Goal: Transaction & Acquisition: Purchase product/service

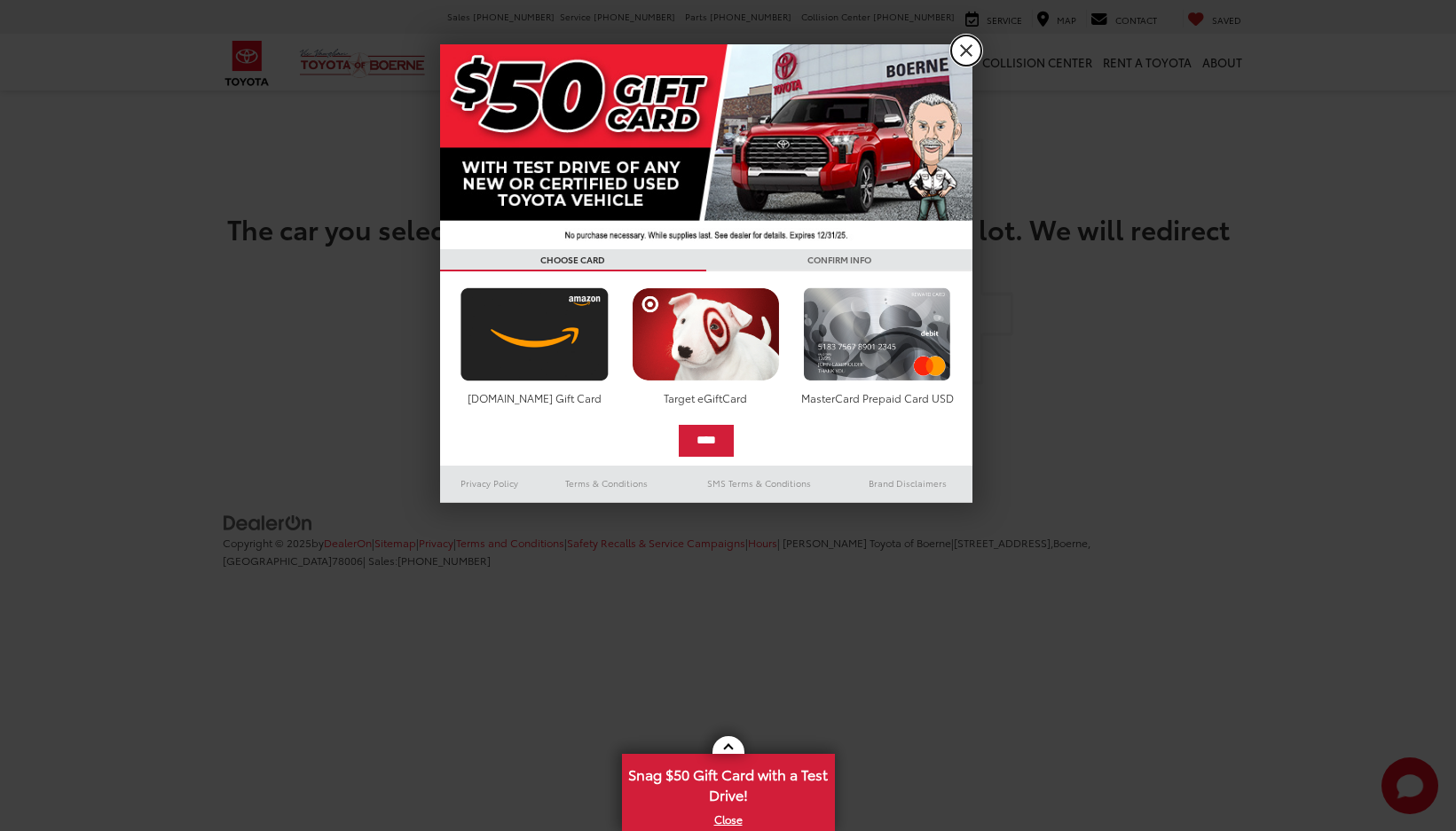
click at [968, 55] on link "X" at bounding box center [966, 50] width 30 height 30
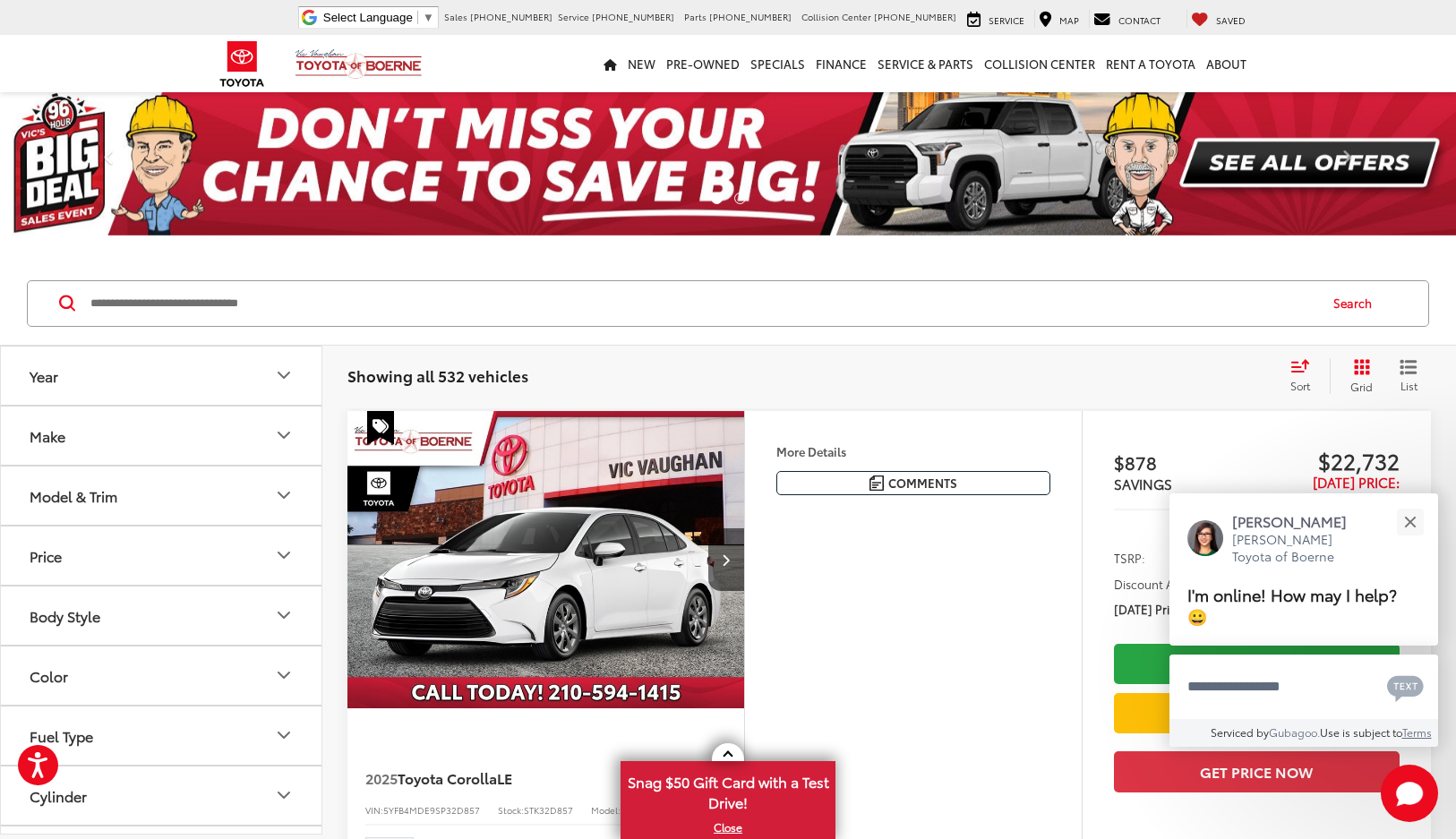
click at [247, 382] on button "Year" at bounding box center [162, 375] width 323 height 59
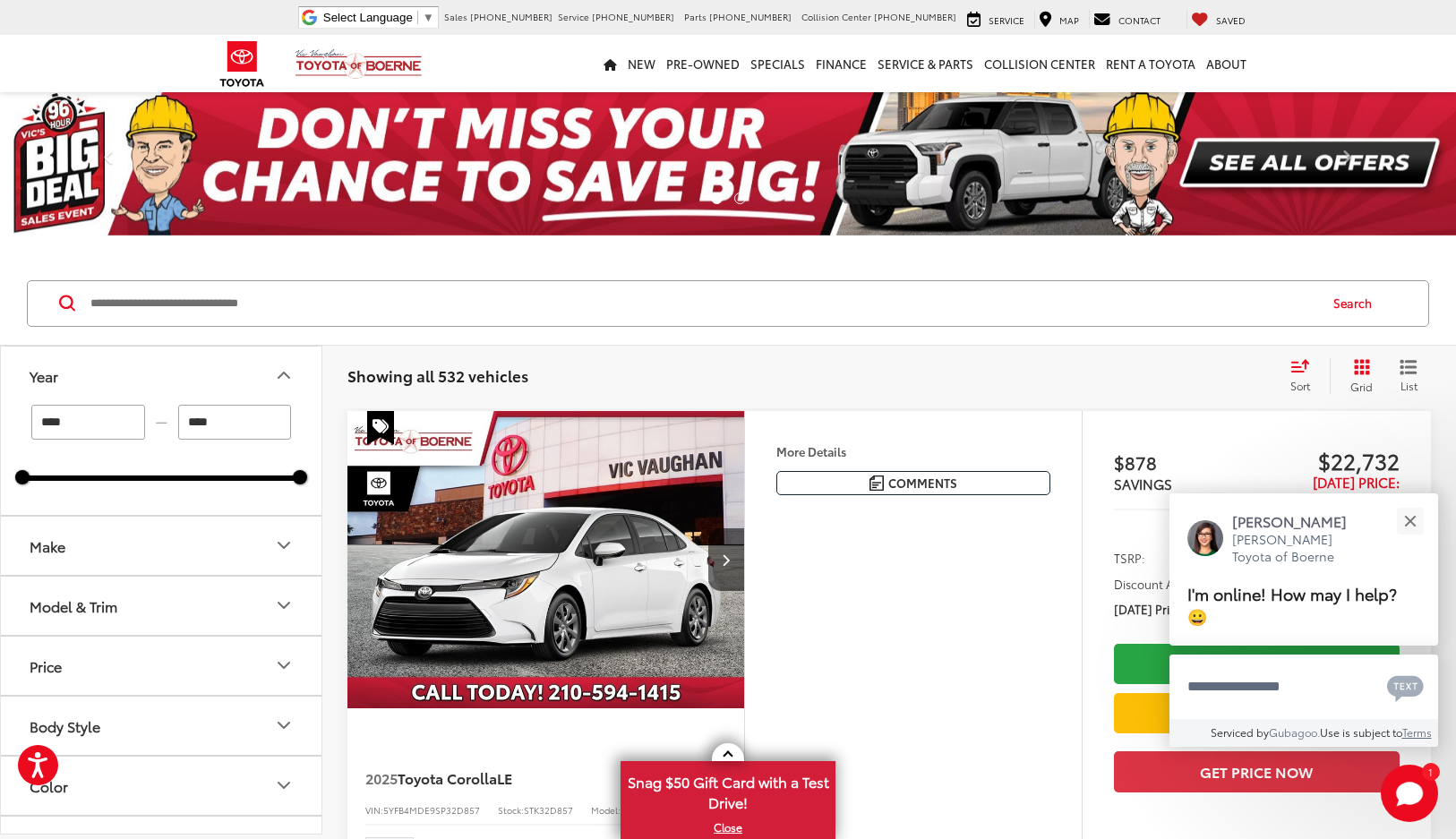
click at [133, 433] on input "****" at bounding box center [88, 422] width 114 height 35
type input "****"
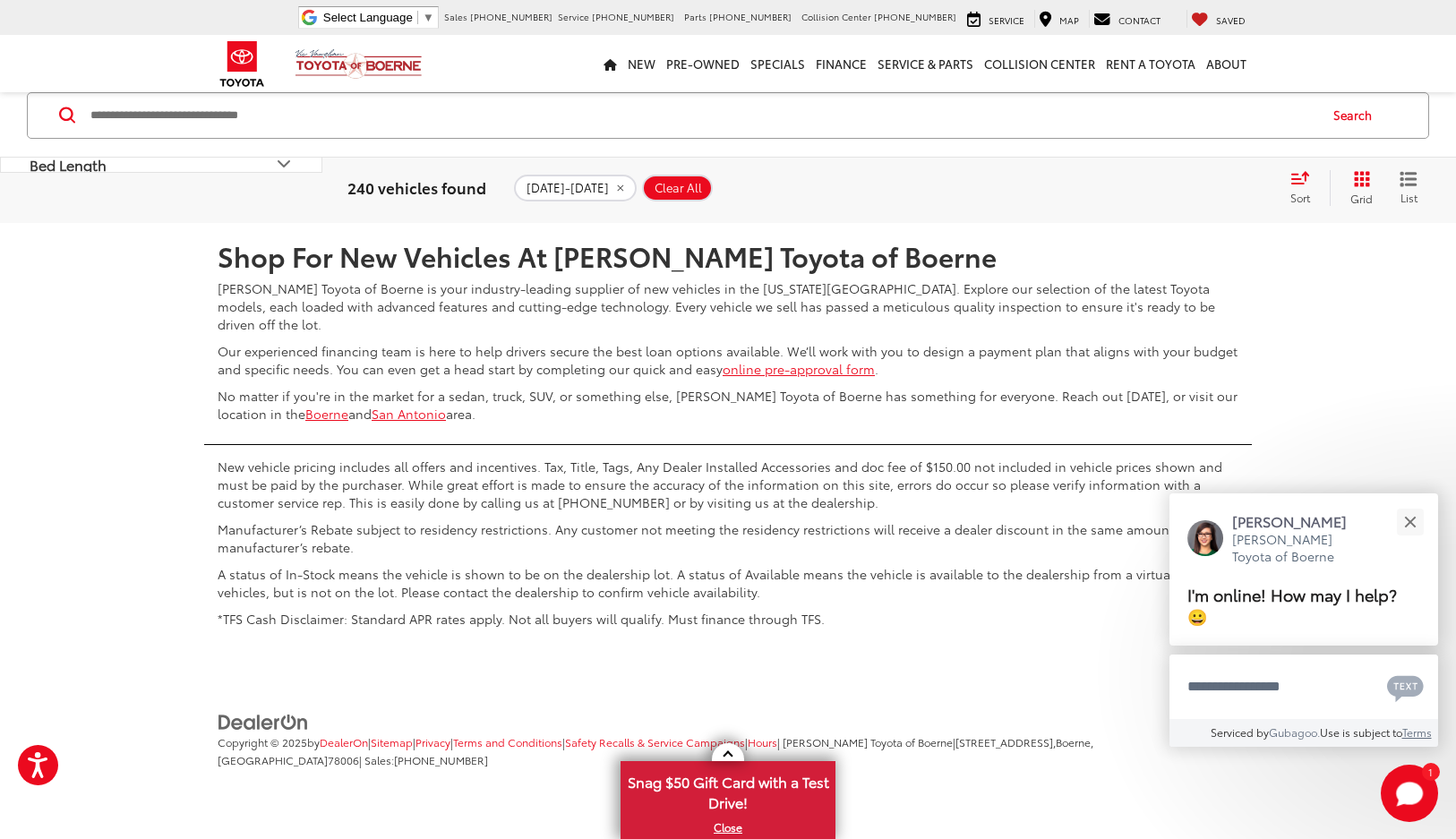
scroll to position [7990, 0]
click at [1097, 187] on link "2" at bounding box center [1111, 170] width 28 height 32
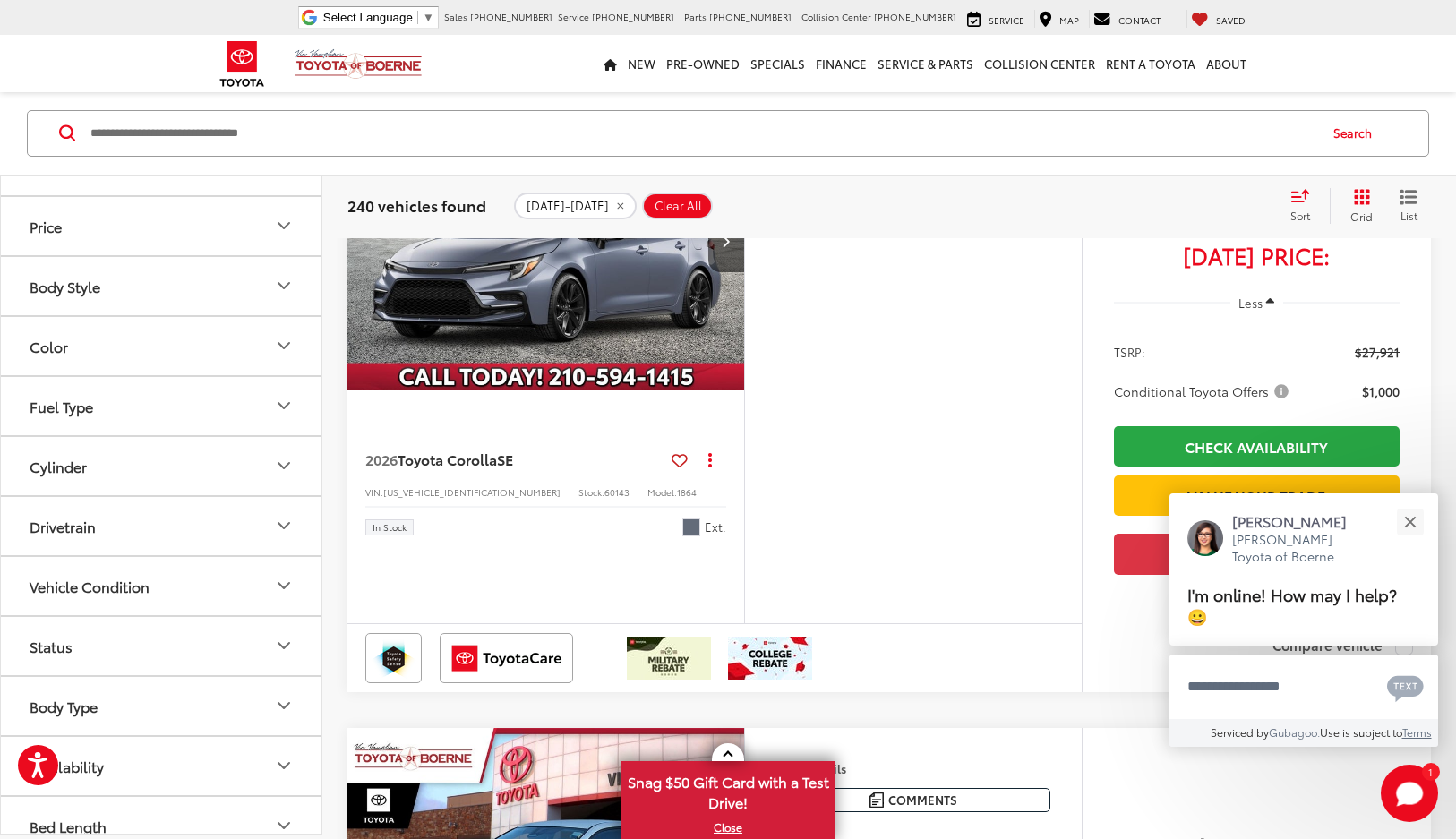
scroll to position [170, 0]
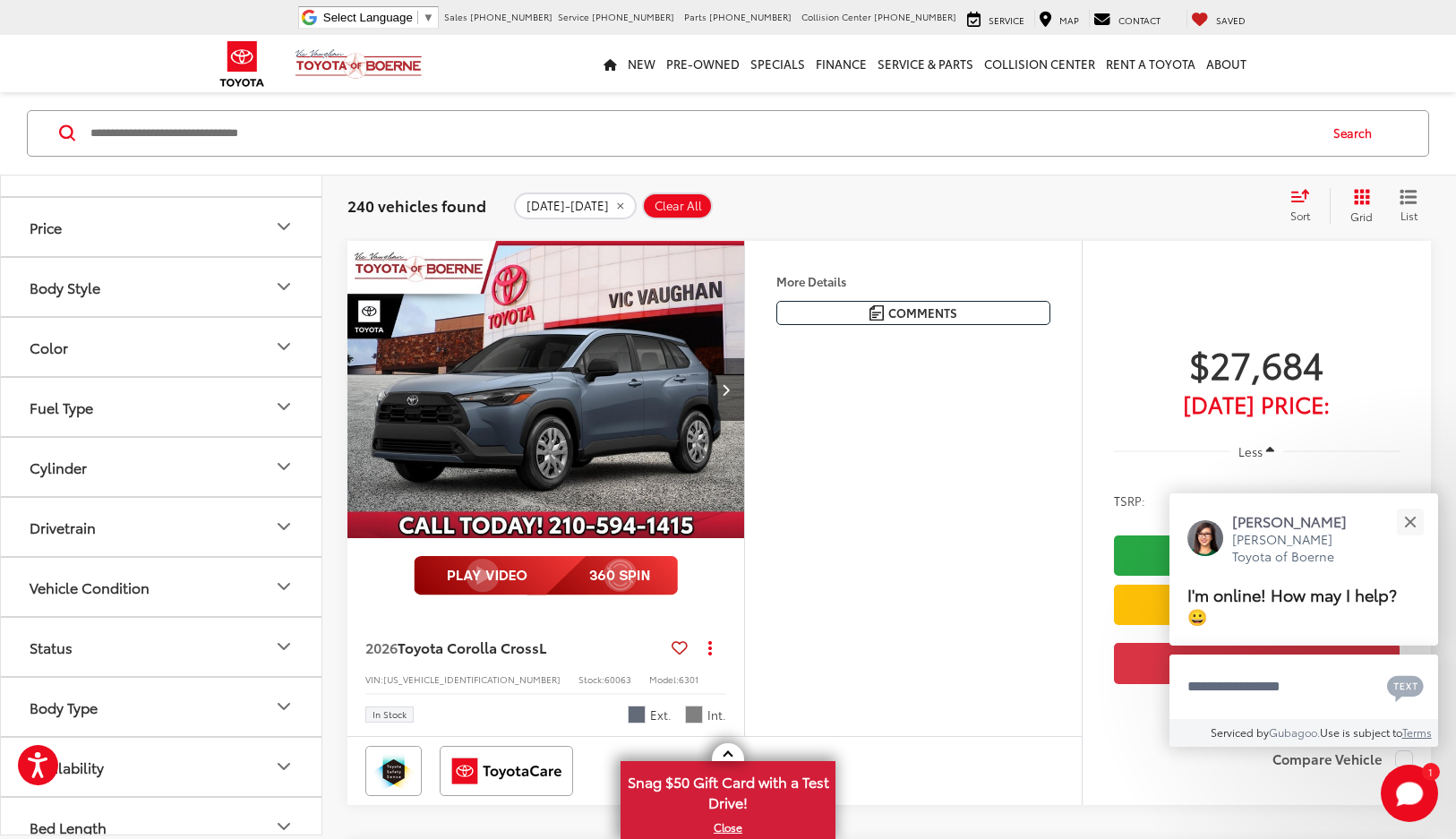
click at [215, 288] on button "Body Style" at bounding box center [162, 287] width 323 height 59
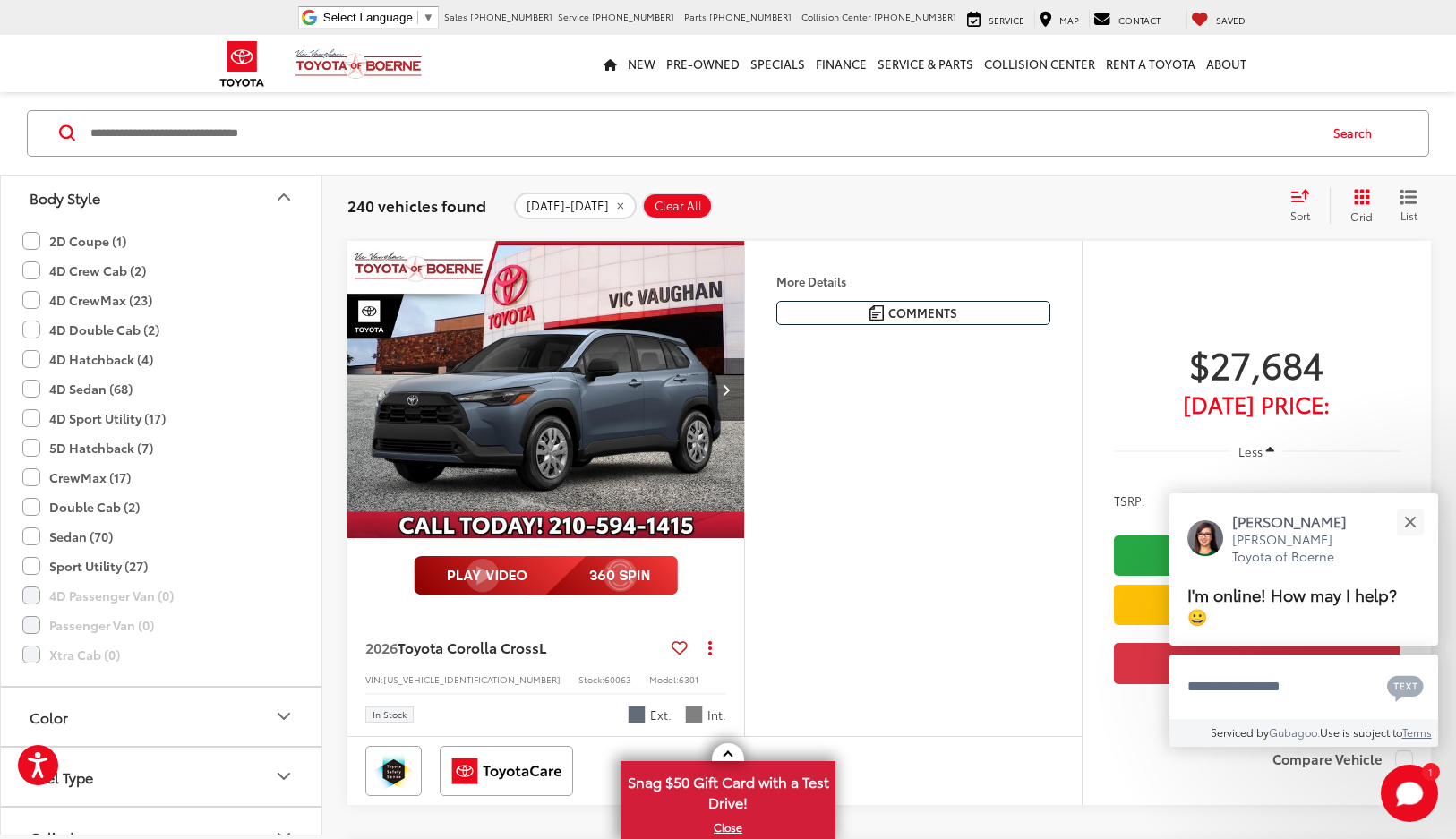
scroll to position [0, 0]
click at [32, 563] on label "Sport Utility (27)" at bounding box center [85, 567] width 125 height 30
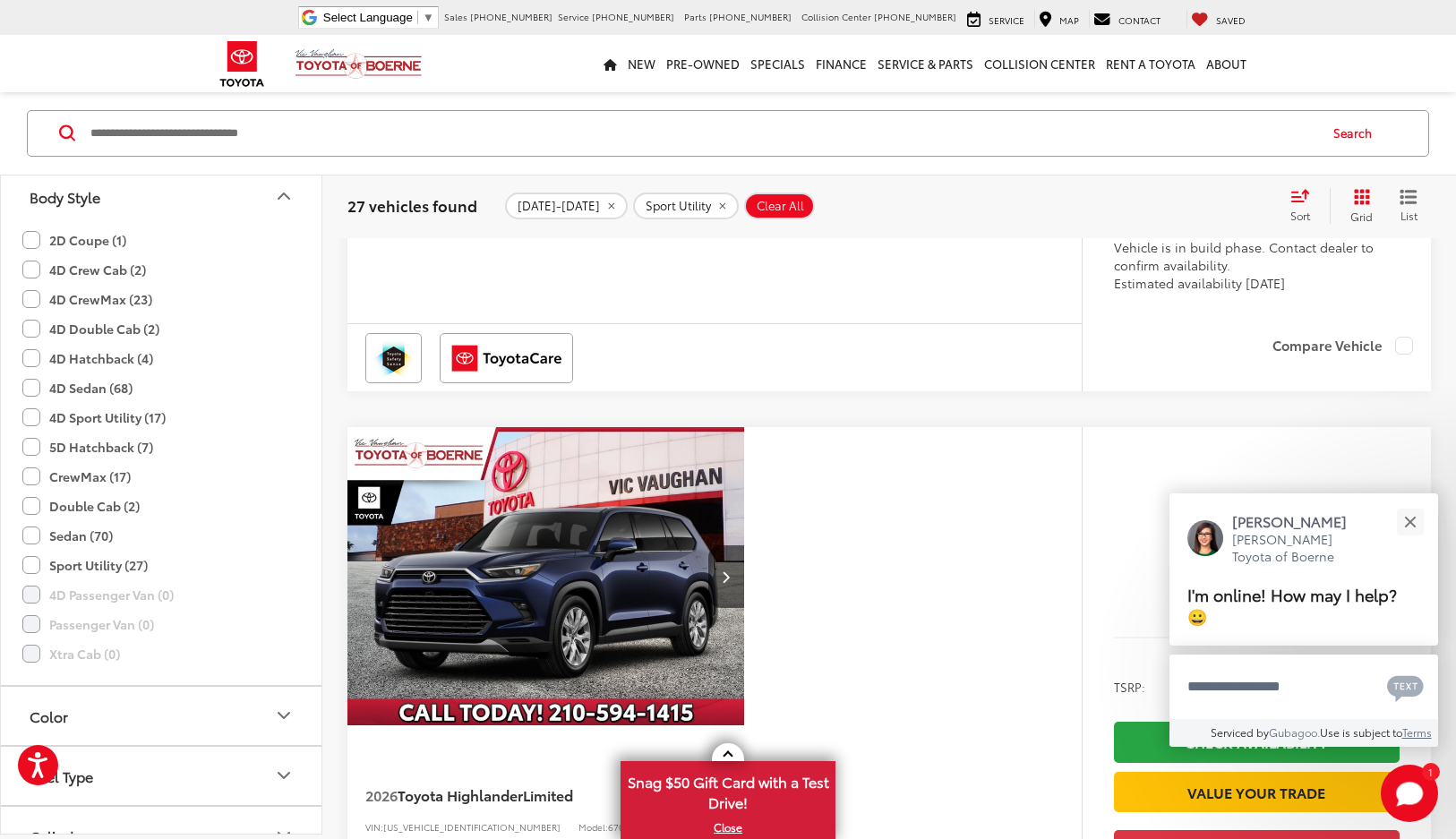
scroll to position [5097, 0]
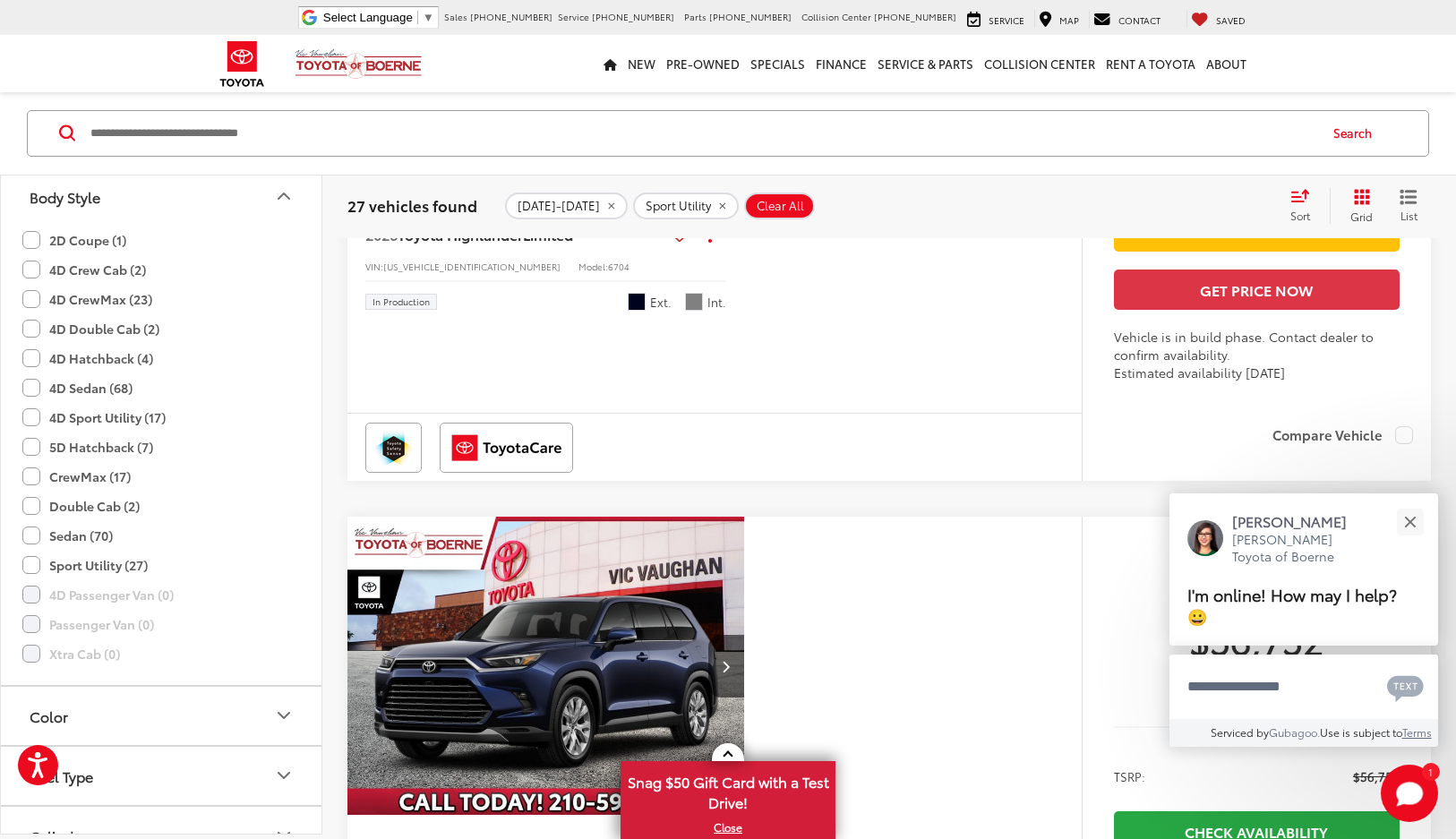
click at [623, 166] on img "2026 Toyota Highlander Limited 0" at bounding box center [546, 16] width 399 height 299
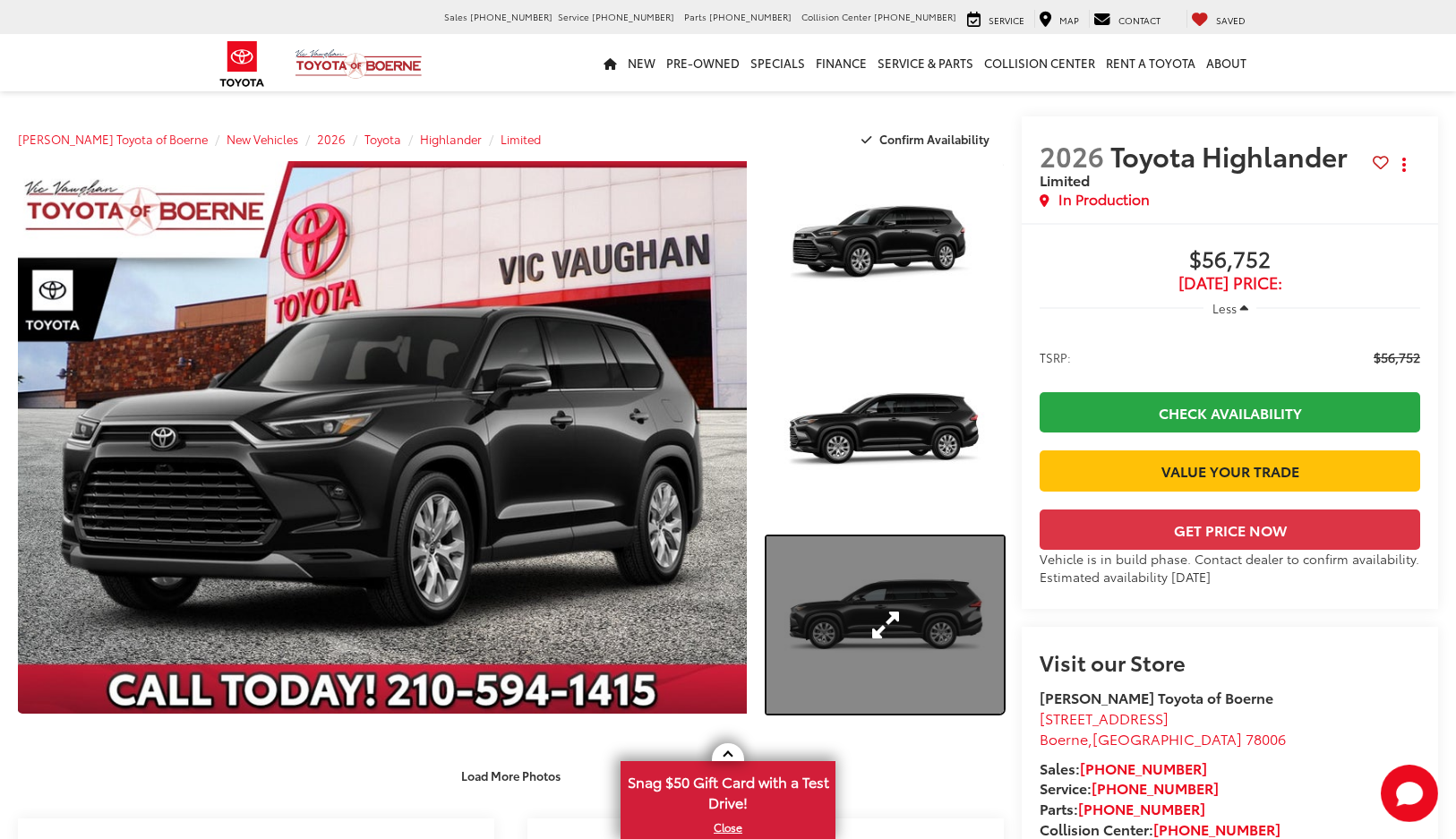
click at [883, 629] on link "Expand Photo 3" at bounding box center [884, 626] width 237 height 179
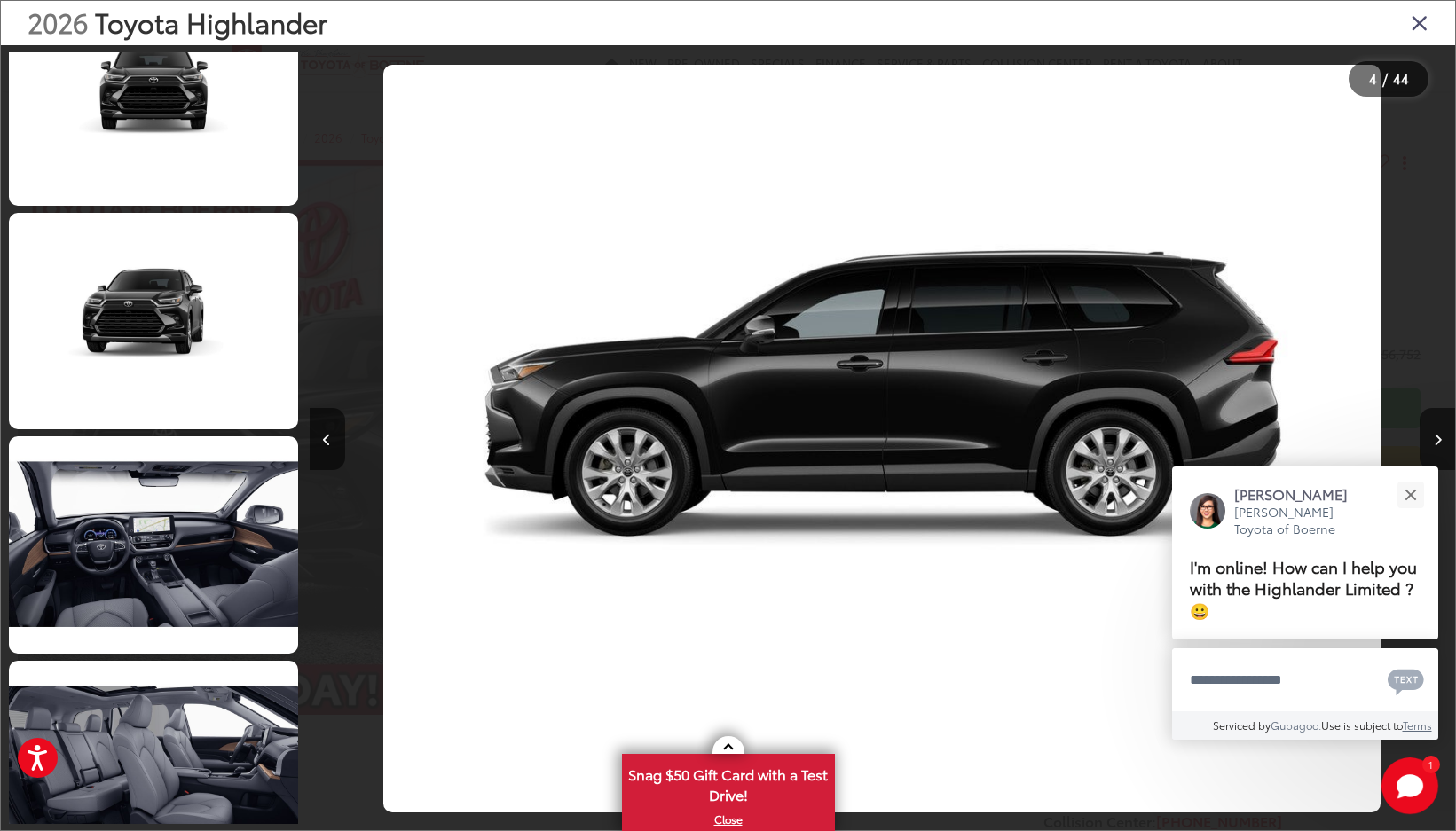
scroll to position [3733, 0]
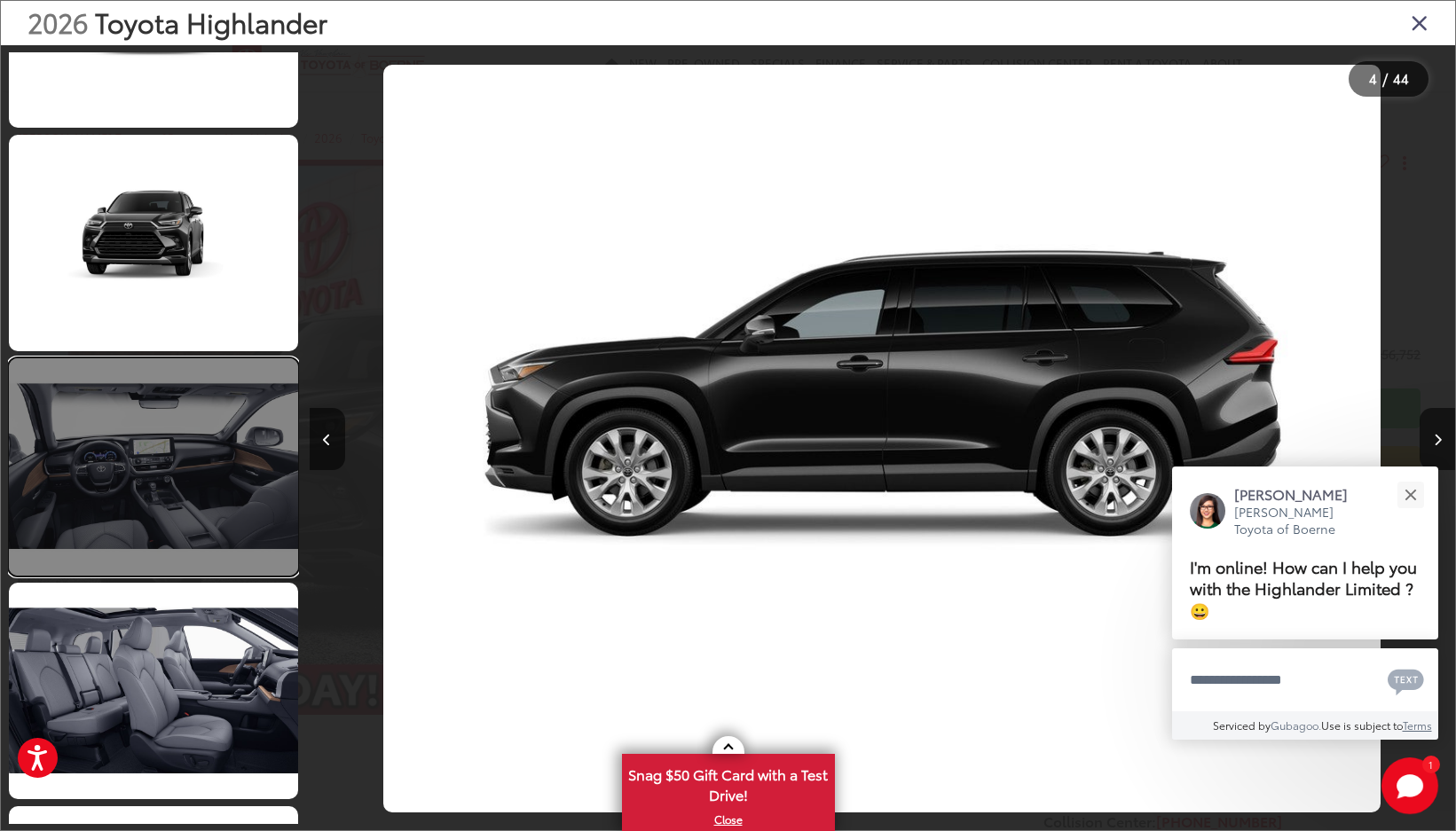
click at [248, 514] on link at bounding box center [153, 466] width 289 height 216
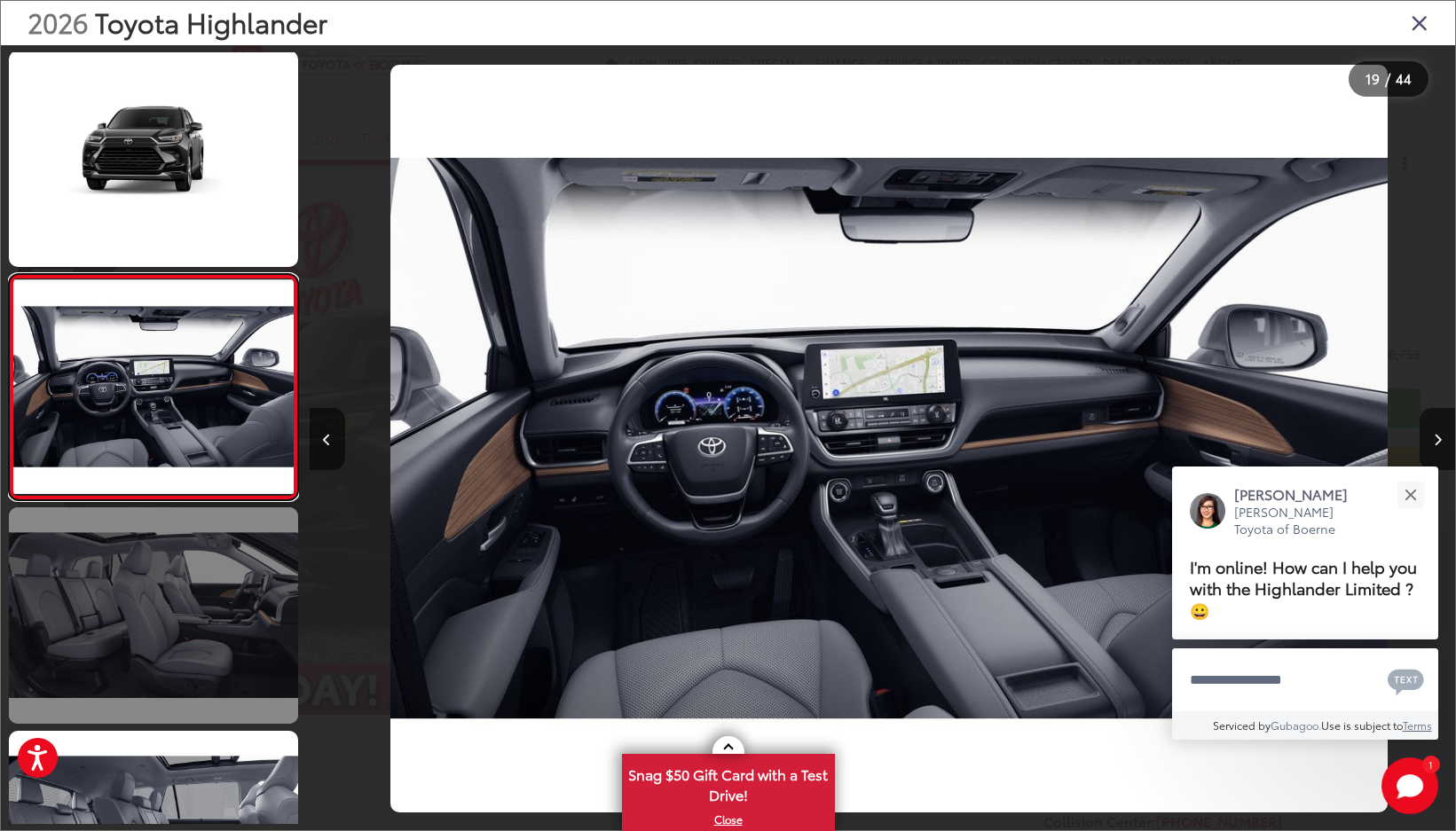
scroll to position [0, 20626]
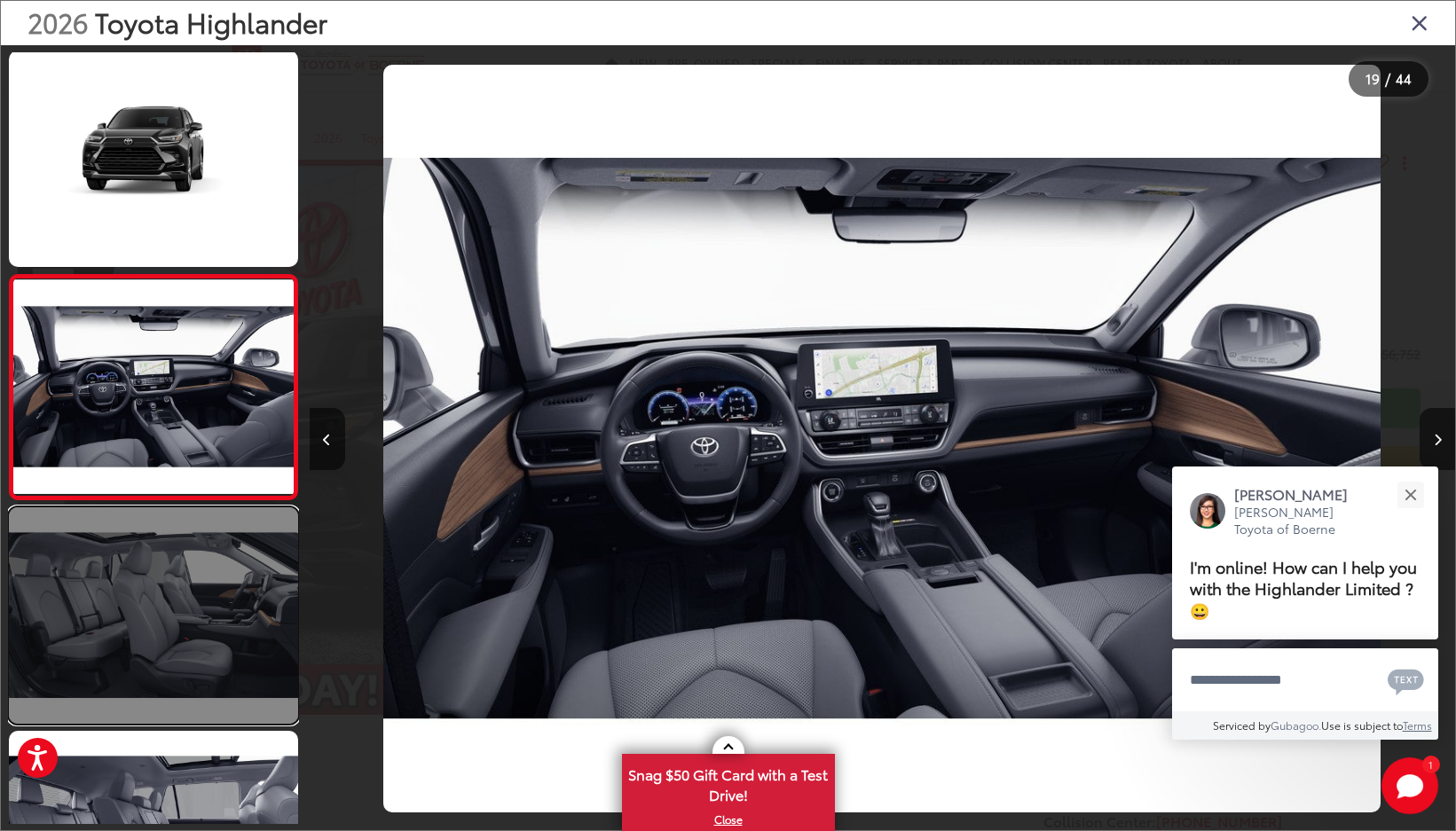
click at [204, 610] on link at bounding box center [153, 616] width 289 height 216
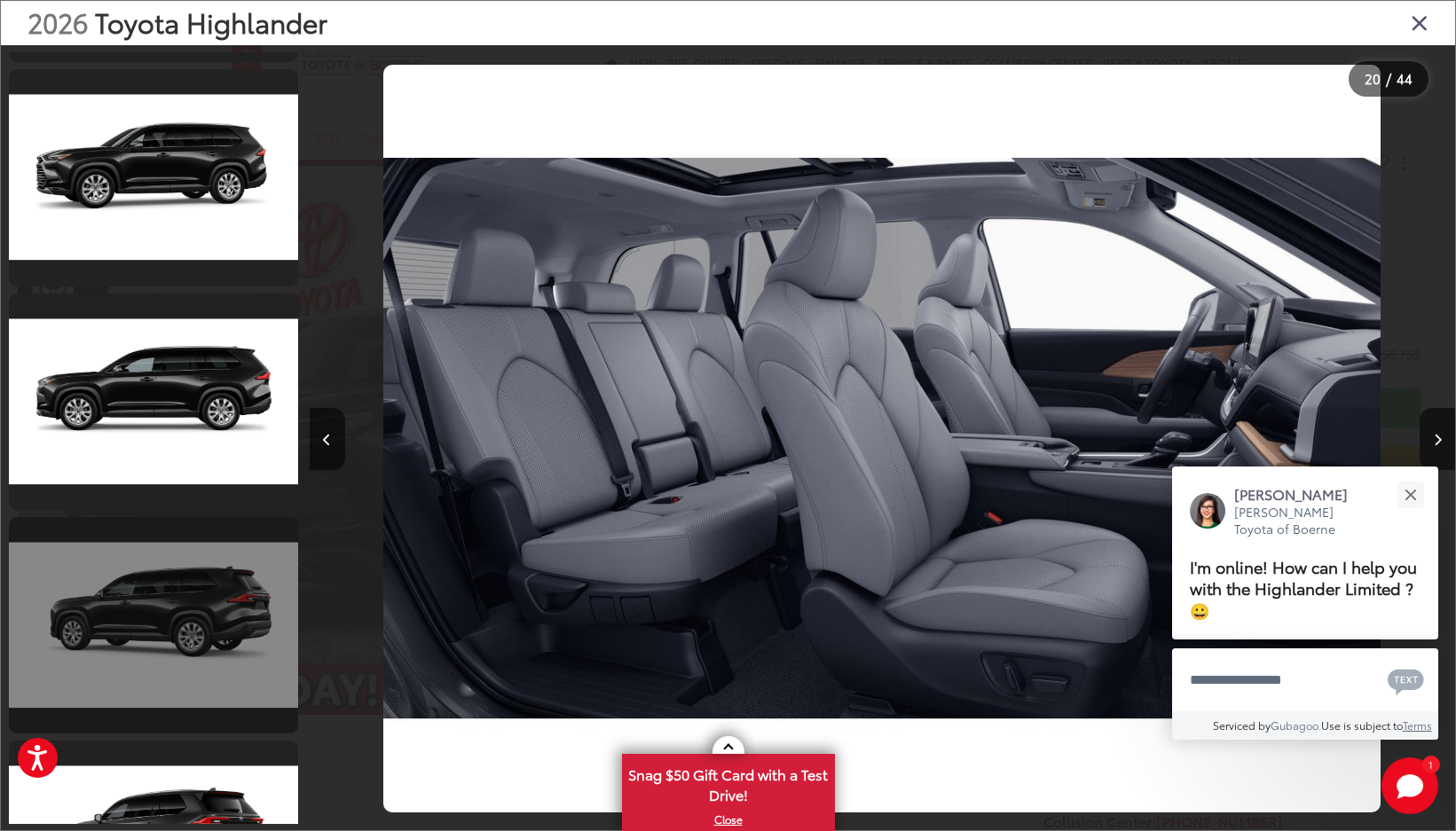
scroll to position [5452, 0]
